Goal: Understand site structure: Understand site structure

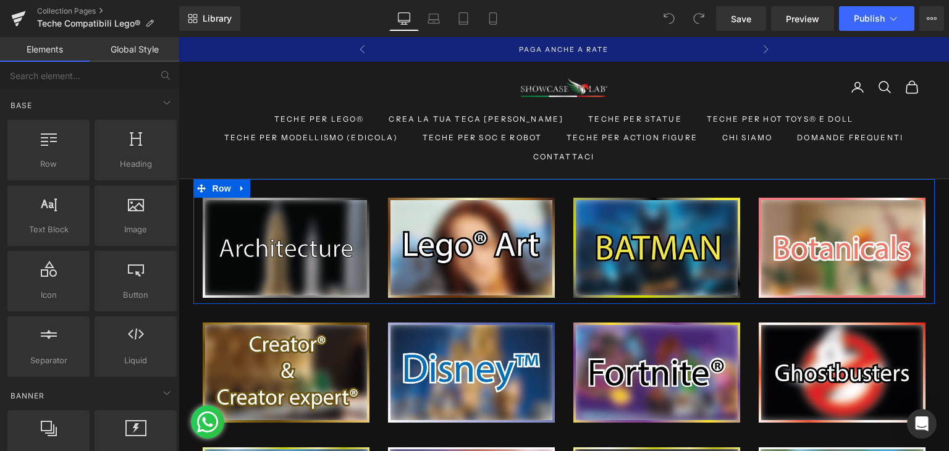
click at [310, 186] on div "Image Image Image Image Row" at bounding box center [563, 241] width 741 height 125
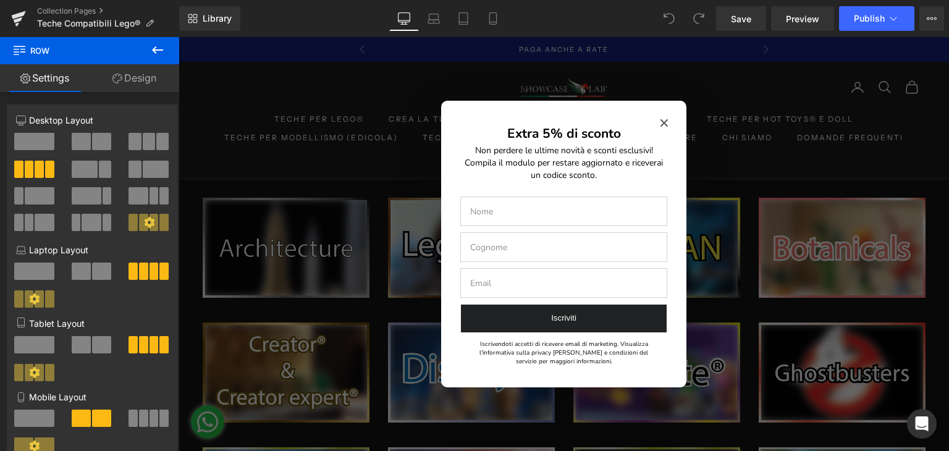
click at [664, 117] on div "Extra 5% di sconto Non perdere le ultime novità e sconti esclusivi! Compila il …" at bounding box center [563, 244] width 245 height 287
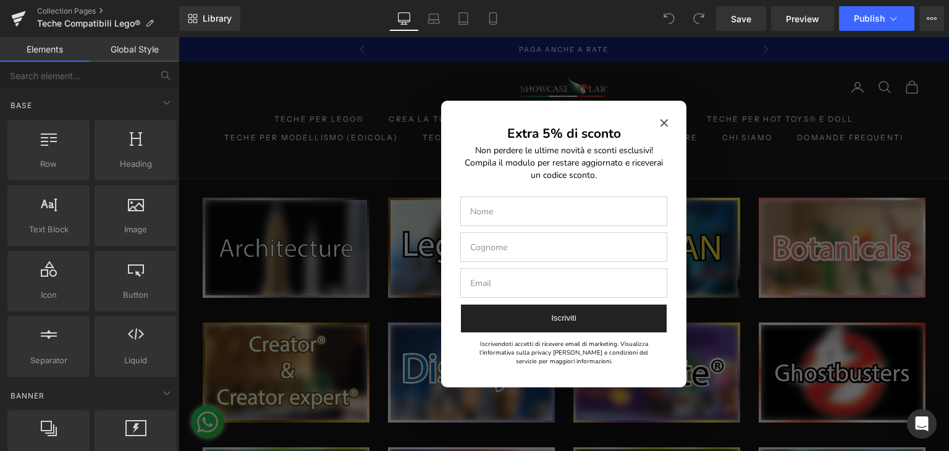
click at [663, 117] on div "Extra 5% di sconto Non perdere le ultime novità e sconti esclusivi! Compila il …" at bounding box center [563, 244] width 245 height 287
click at [660, 119] on icon "Close modal" at bounding box center [663, 122] width 7 height 7
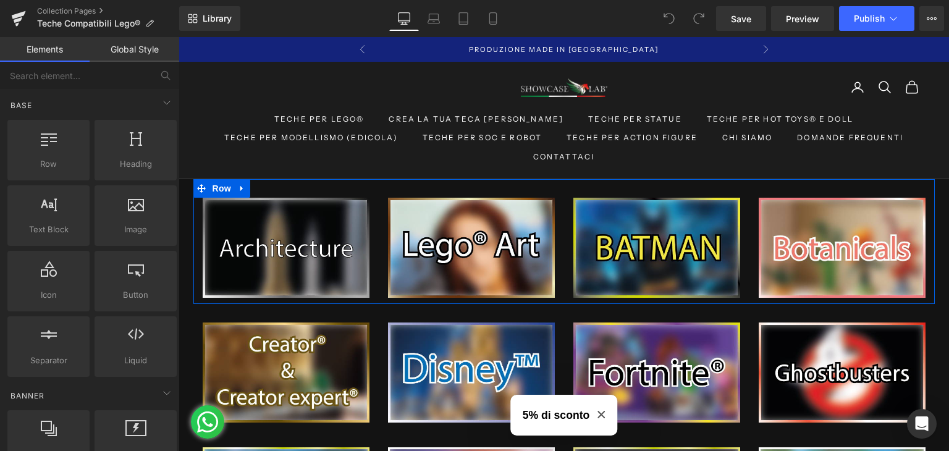
click at [305, 187] on div "Image Image Image Image Row" at bounding box center [563, 241] width 741 height 125
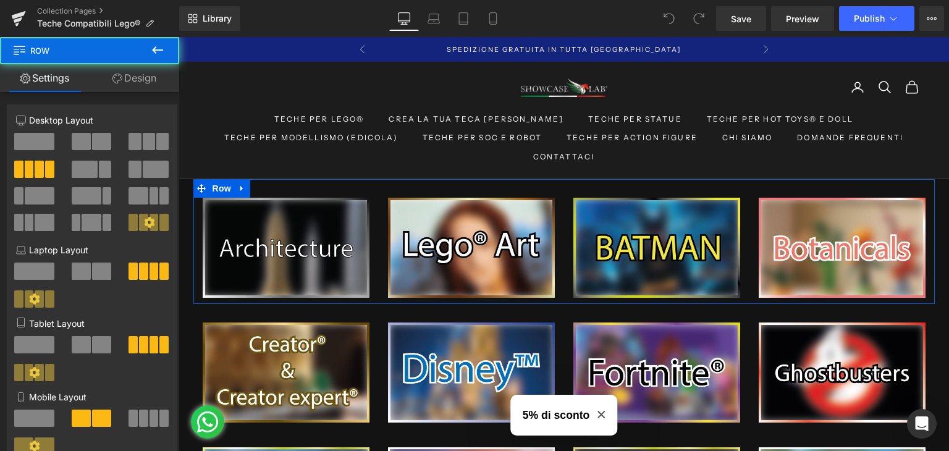
click at [293, 188] on div "Image Image Image Image Row" at bounding box center [563, 241] width 741 height 125
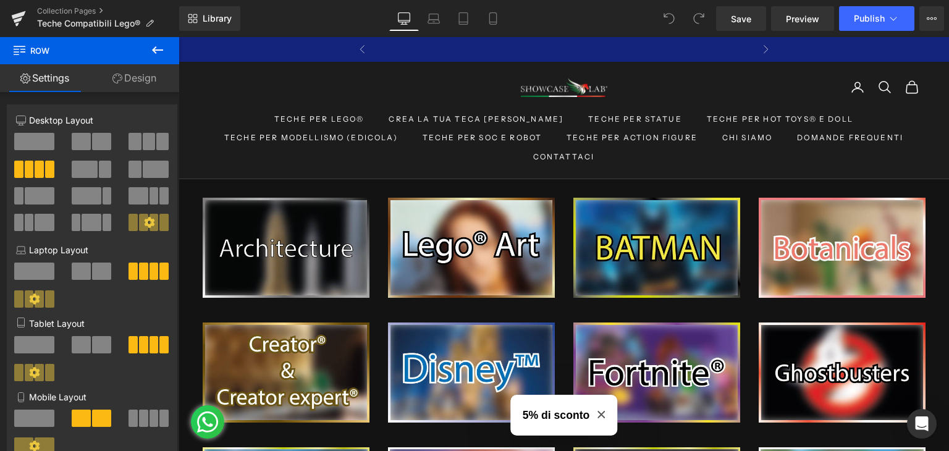
click at [158, 45] on icon at bounding box center [157, 50] width 15 height 15
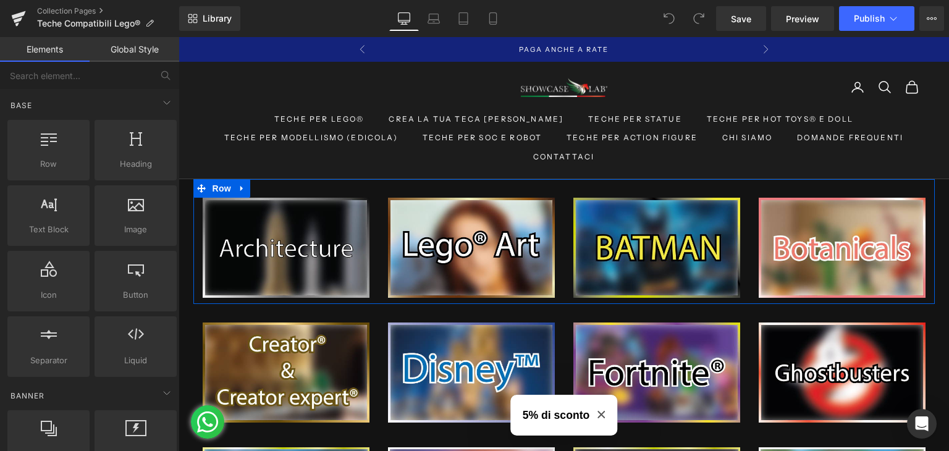
click at [437, 192] on div "Image Image Image Image Row" at bounding box center [563, 241] width 741 height 125
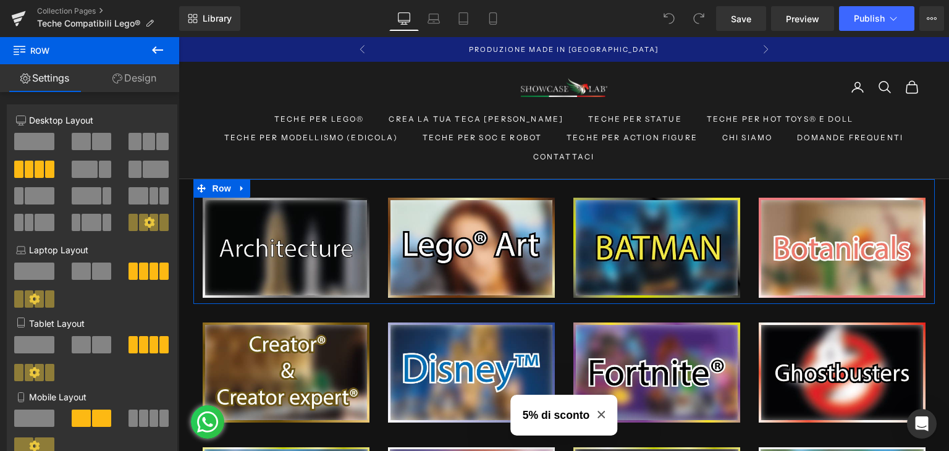
click at [130, 86] on link "Design" at bounding box center [135, 78] width 90 height 28
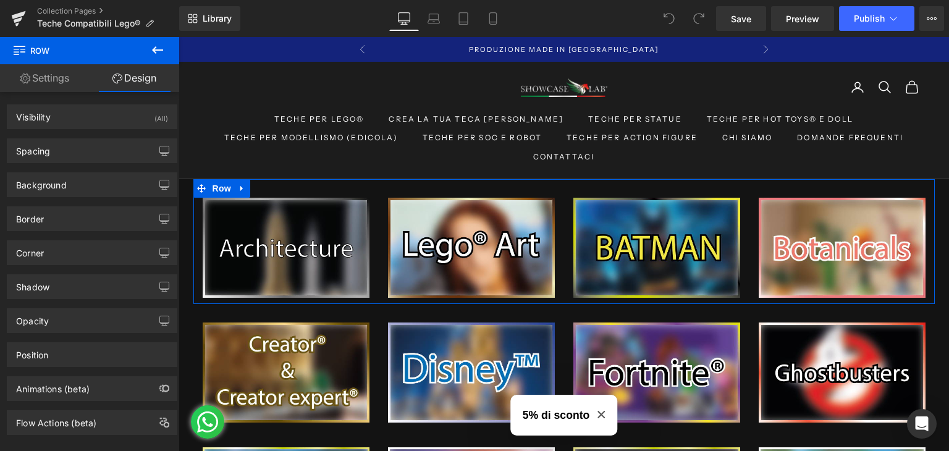
click at [62, 77] on link "Settings" at bounding box center [45, 78] width 90 height 28
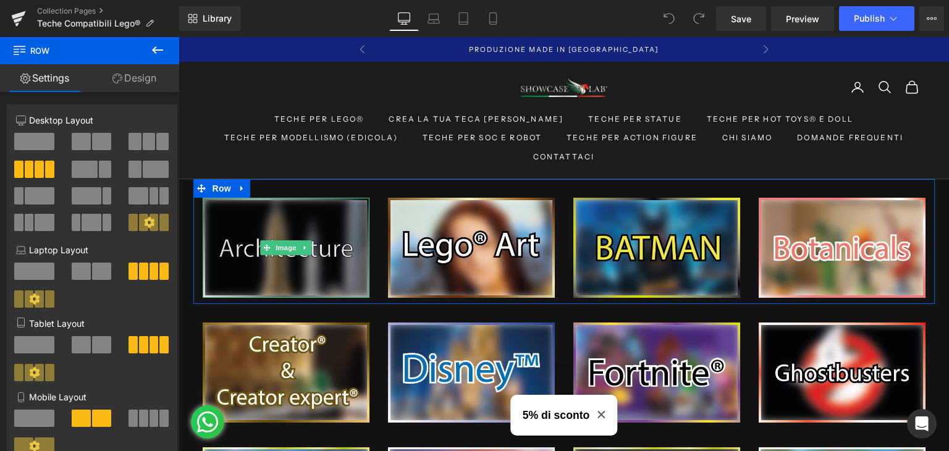
click at [277, 218] on img at bounding box center [286, 248] width 167 height 100
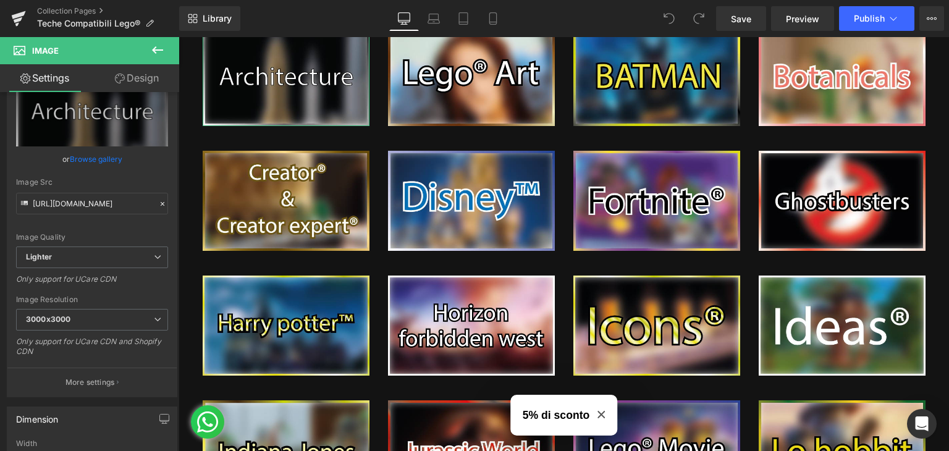
scroll to position [62, 0]
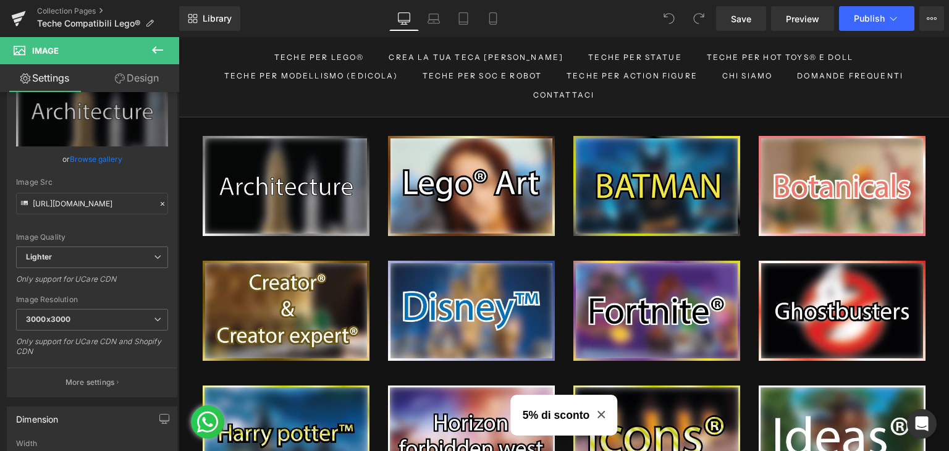
click at [158, 49] on icon at bounding box center [157, 50] width 15 height 15
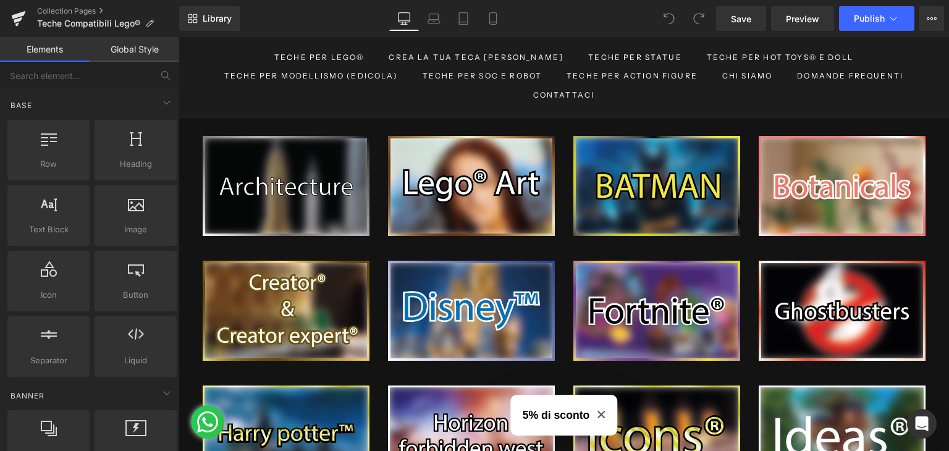
click at [378, 124] on div "Image Image Image Image Row" at bounding box center [563, 179] width 741 height 125
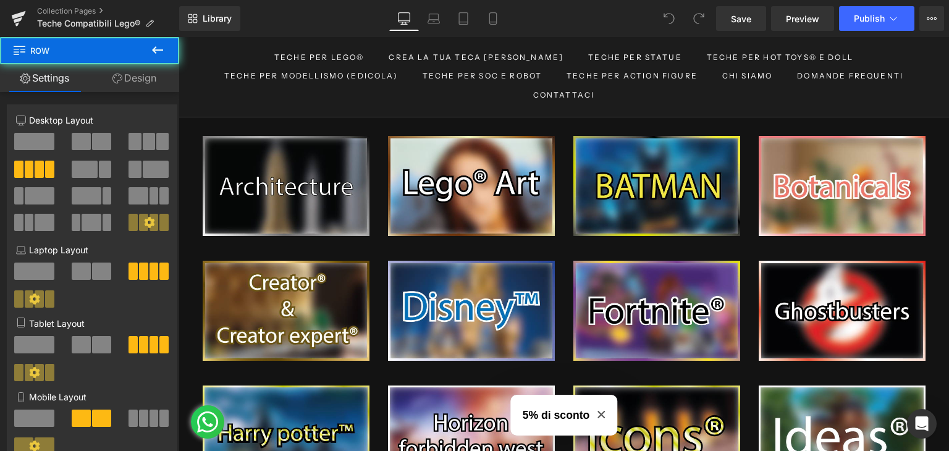
click at [153, 48] on icon at bounding box center [157, 50] width 15 height 15
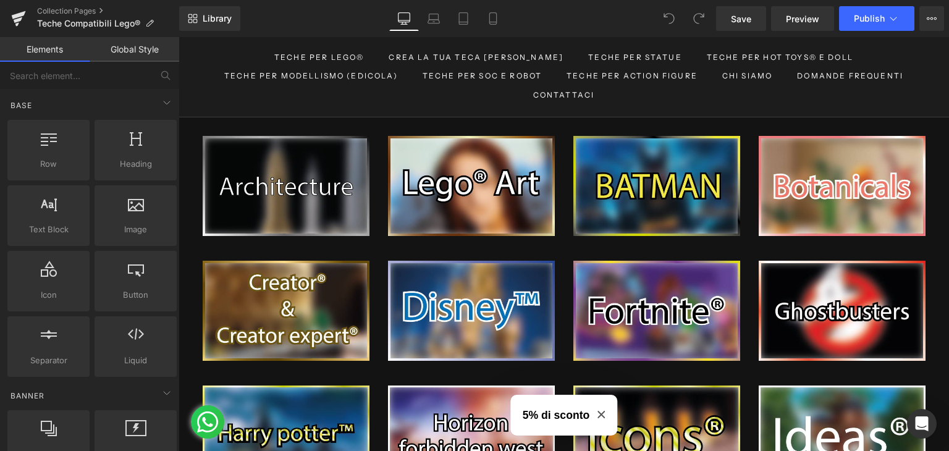
click at [126, 50] on link "Global Style" at bounding box center [135, 49] width 90 height 25
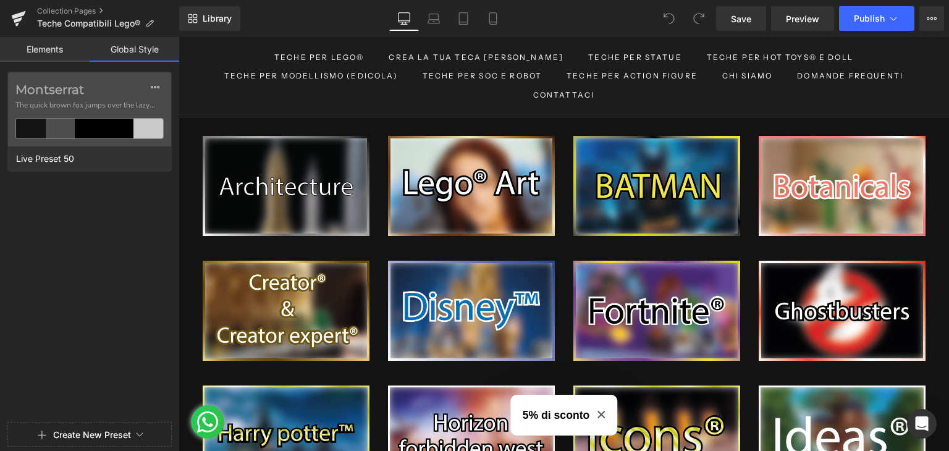
drag, startPoint x: 49, startPoint y: 49, endPoint x: 156, endPoint y: 1, distance: 117.4
click at [49, 50] on link "Elements" at bounding box center [45, 49] width 90 height 25
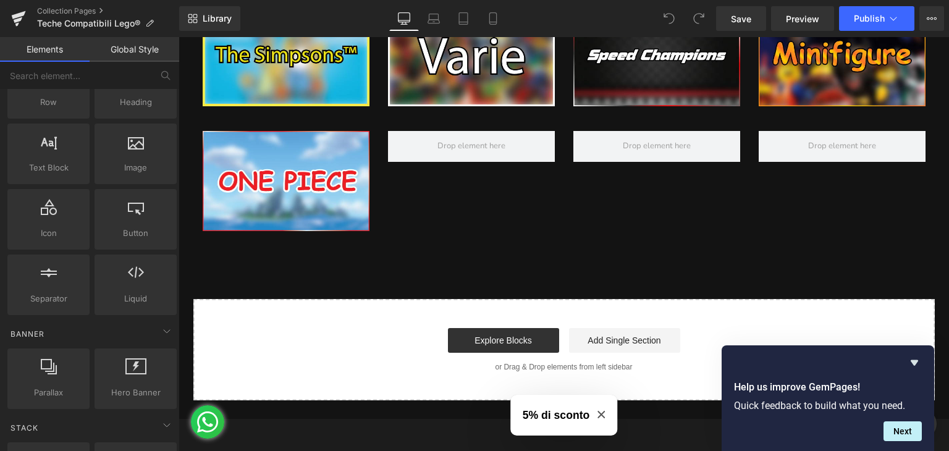
scroll to position [1050, 0]
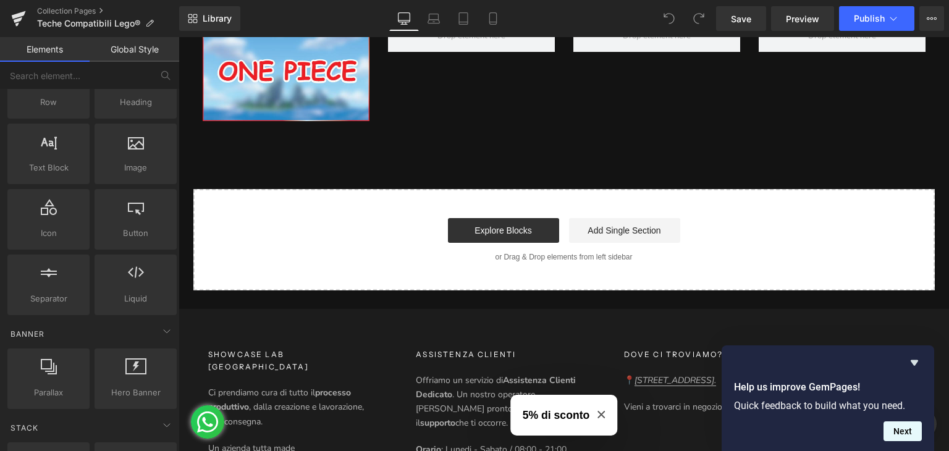
click at [917, 435] on button "Next" at bounding box center [902, 431] width 38 height 20
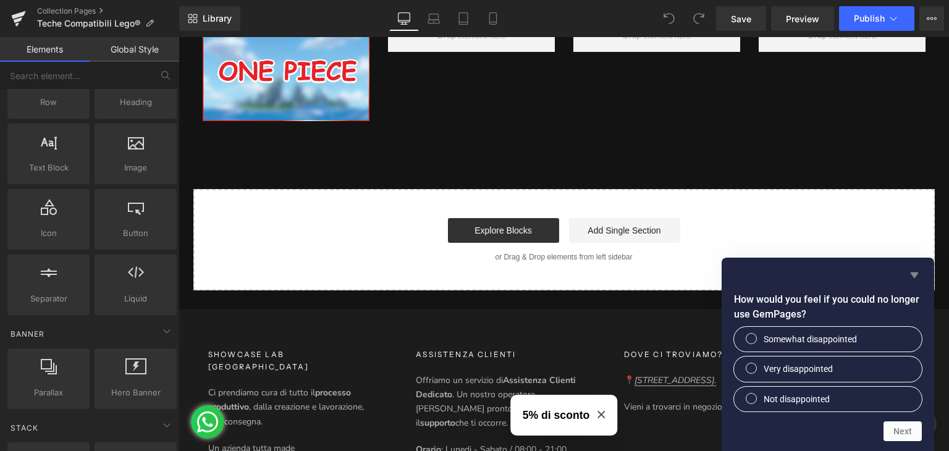
click at [916, 275] on icon "Hide survey" at bounding box center [914, 274] width 15 height 15
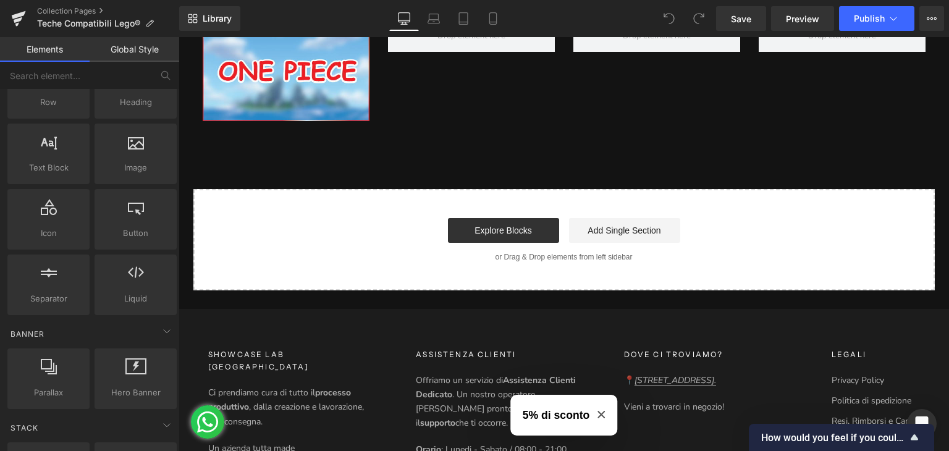
click at [917, 275] on div "Start building your page Explore Blocks Add Single Section or Drag & Drop eleme…" at bounding box center [564, 239] width 739 height 99
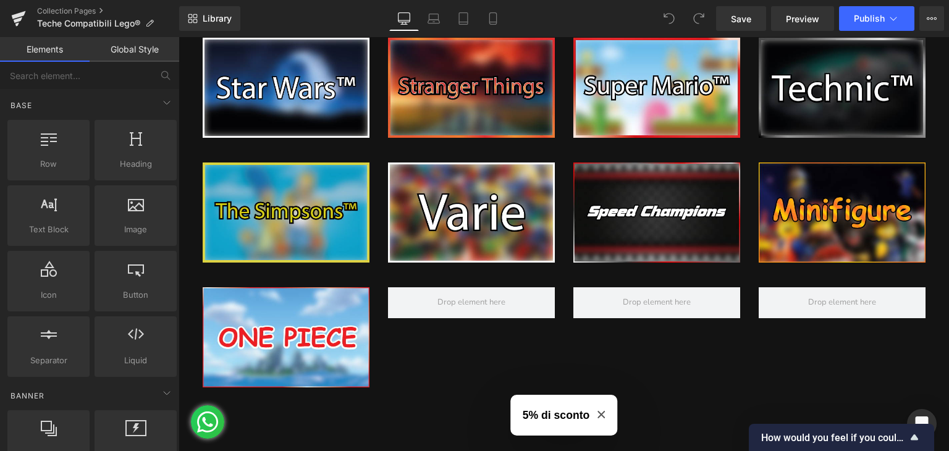
scroll to position [741, 0]
